Goal: Navigation & Orientation: Find specific page/section

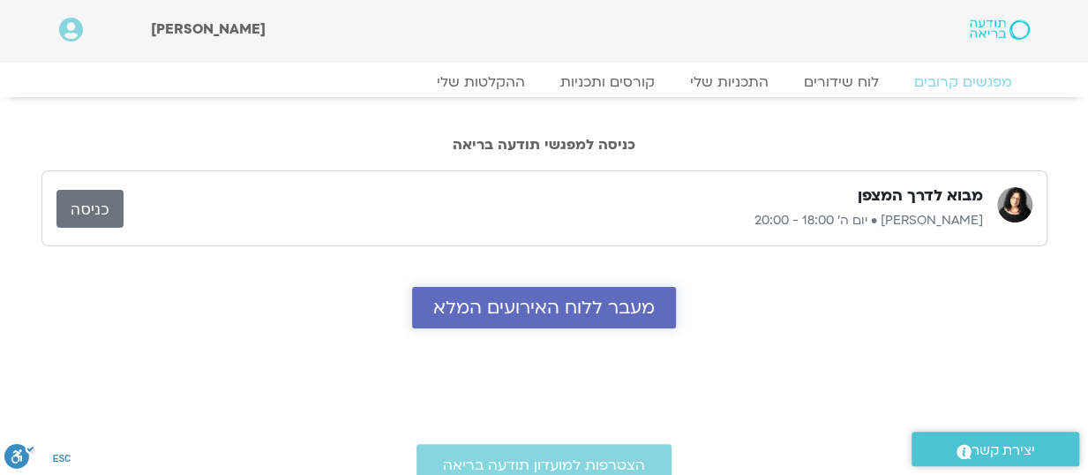
click at [540, 299] on span "מעבר ללוח האירועים המלא" at bounding box center [543, 307] width 221 height 20
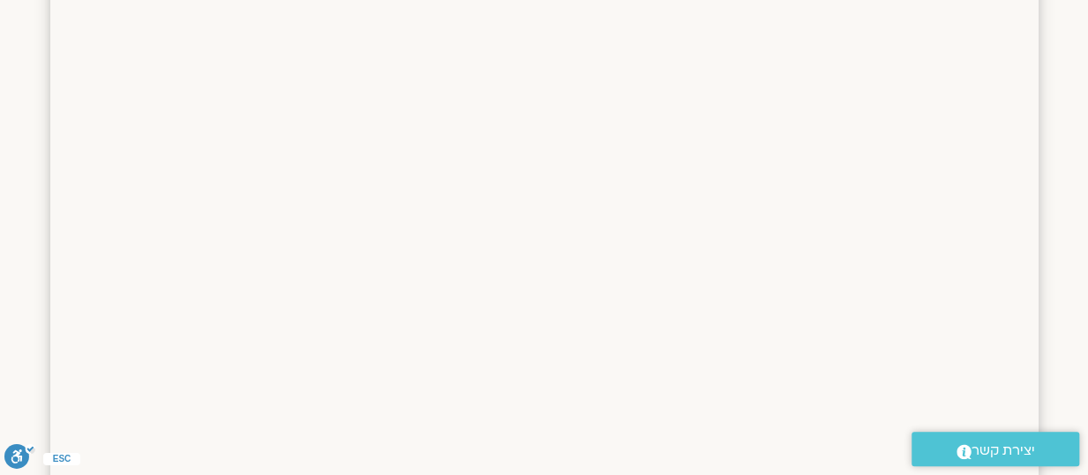
scroll to position [706, 0]
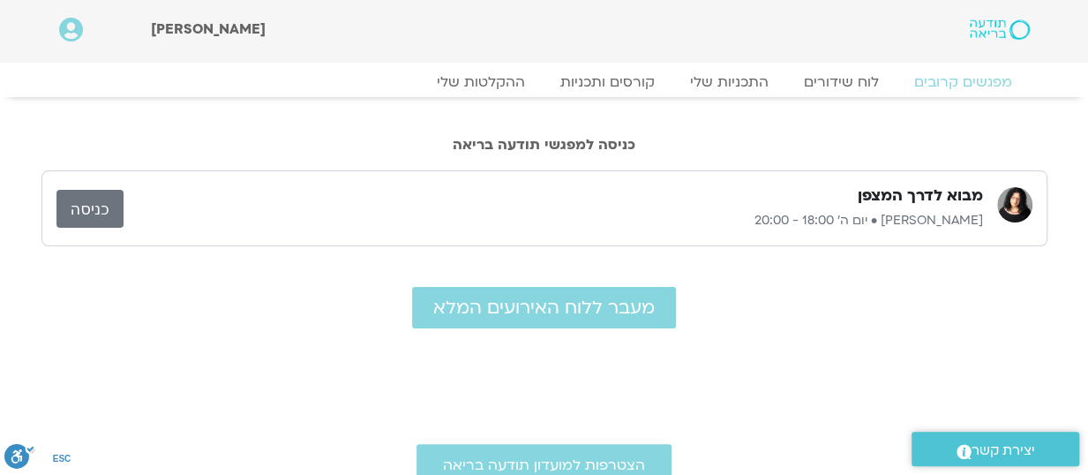
click at [95, 205] on link "כניסה" at bounding box center [89, 209] width 67 height 38
